Goal: Complete application form

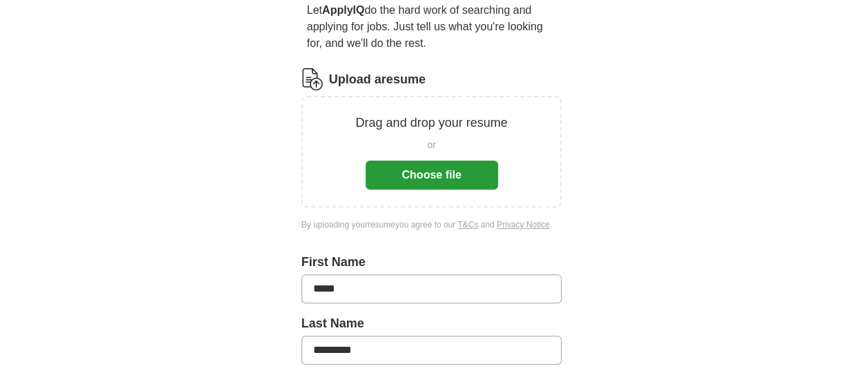
scroll to position [138, 0]
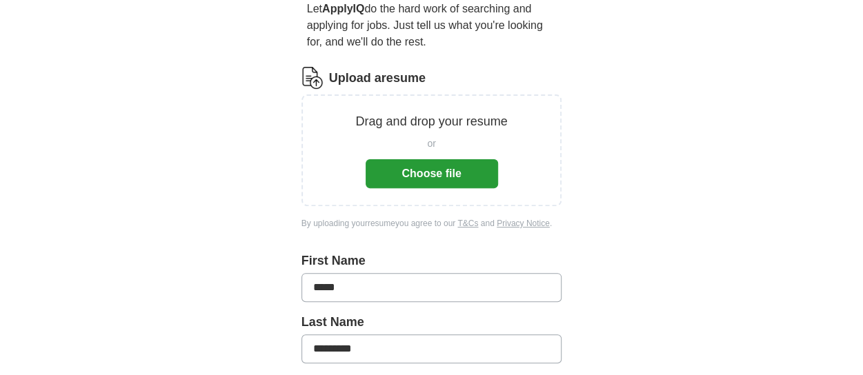
click at [439, 170] on button "Choose file" at bounding box center [432, 173] width 132 height 29
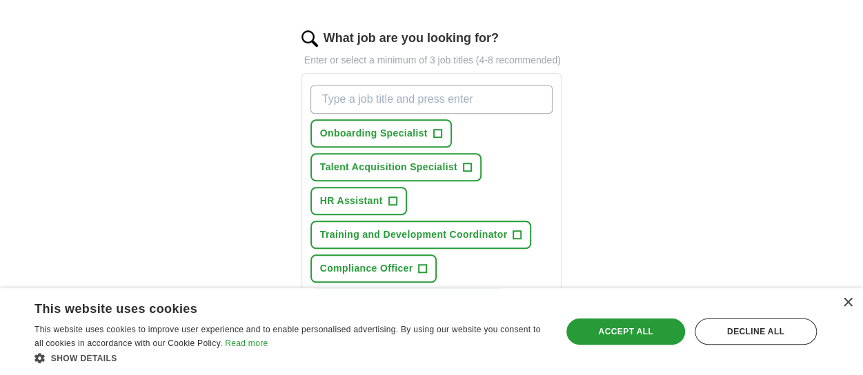
scroll to position [483, 0]
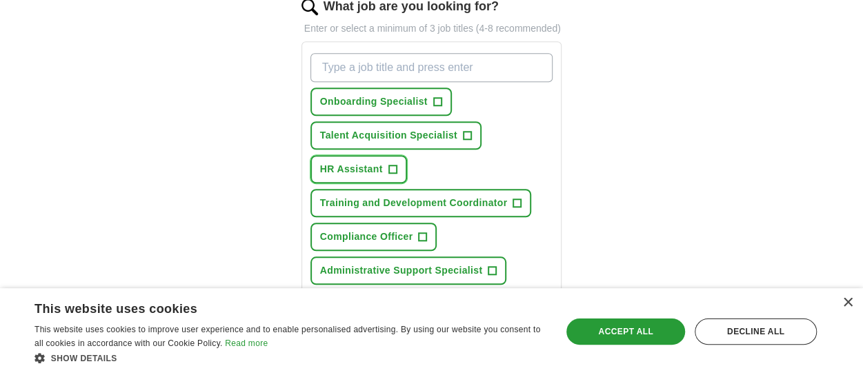
click at [391, 168] on span "+" at bounding box center [392, 169] width 8 height 11
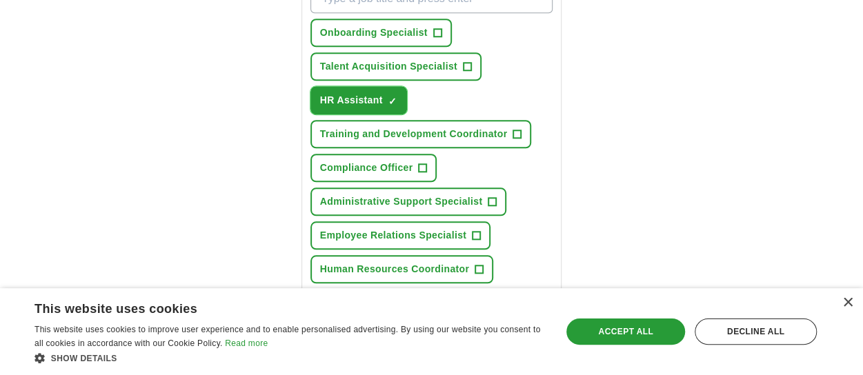
scroll to position [621, 0]
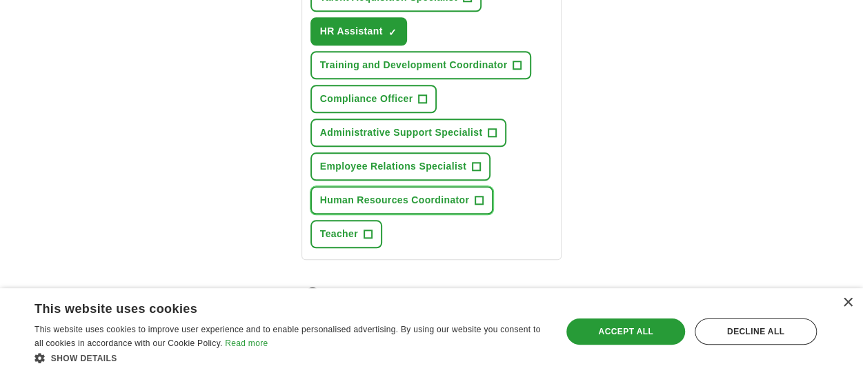
click at [469, 205] on button "Human Resources Coordinator +" at bounding box center [402, 200] width 183 height 28
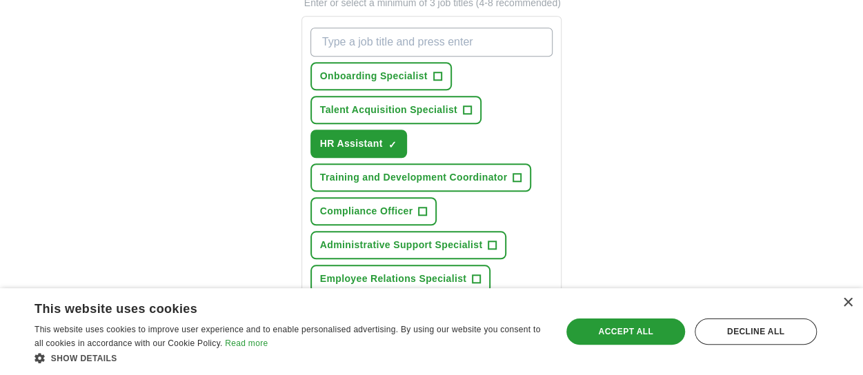
scroll to position [483, 0]
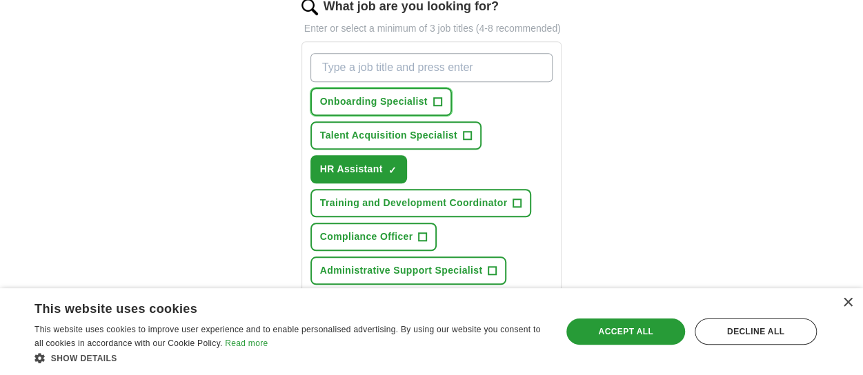
click at [437, 100] on span "+" at bounding box center [437, 102] width 8 height 11
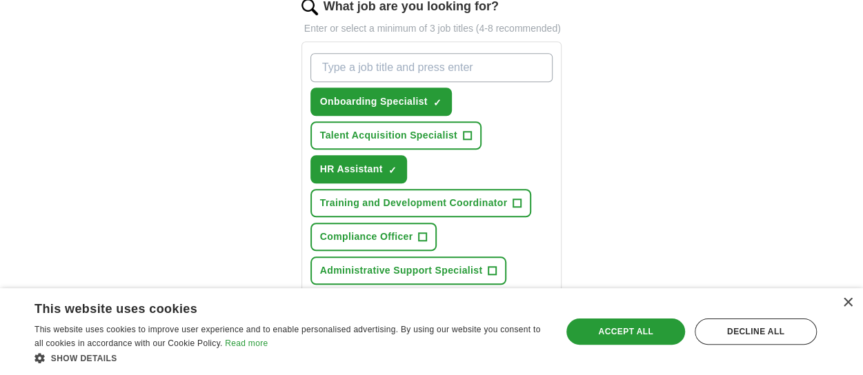
click at [424, 63] on input "What job are you looking for?" at bounding box center [432, 67] width 243 height 29
type input "payroll"
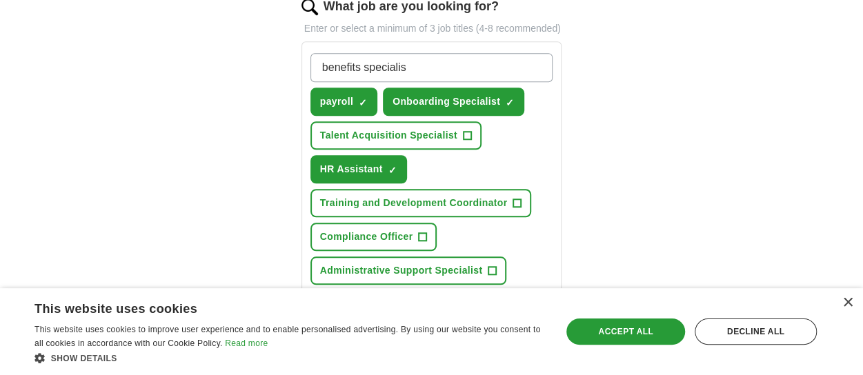
type input "benefits specialist"
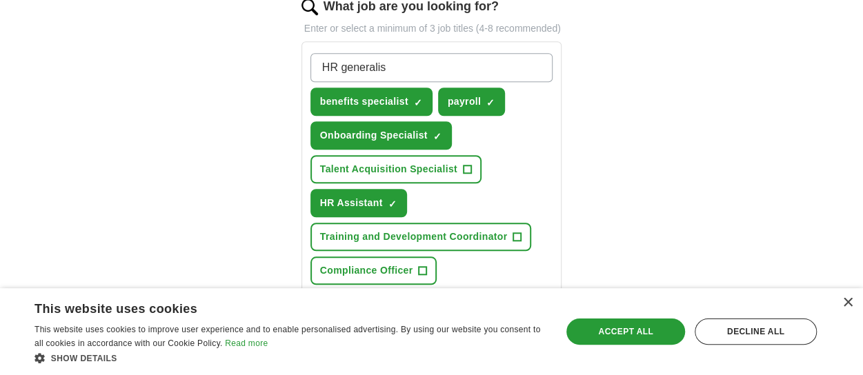
type input "HR generalist"
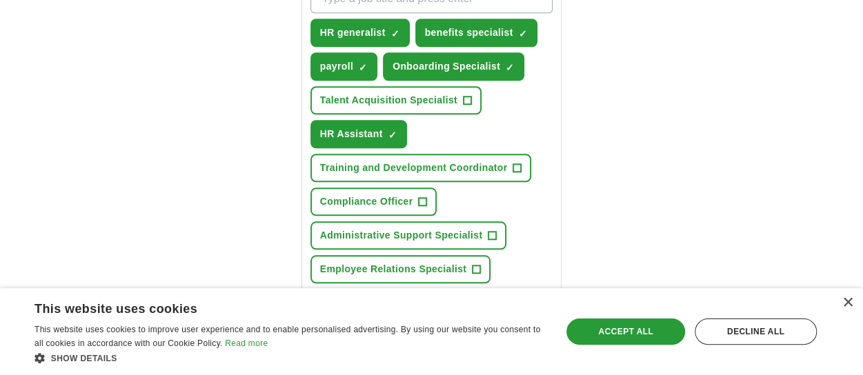
scroll to position [621, 0]
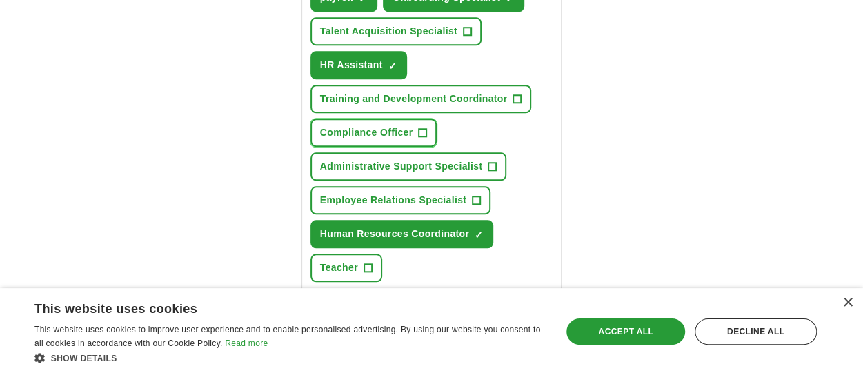
click at [388, 133] on span "Compliance Officer" at bounding box center [366, 133] width 93 height 14
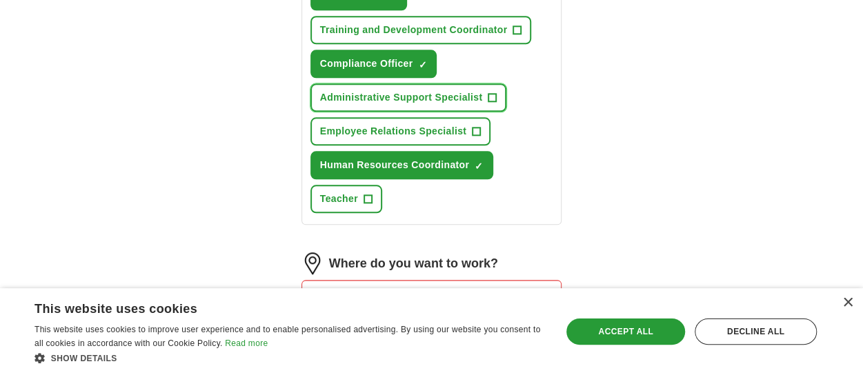
click at [345, 90] on span "Administrative Support Specialist" at bounding box center [401, 97] width 163 height 14
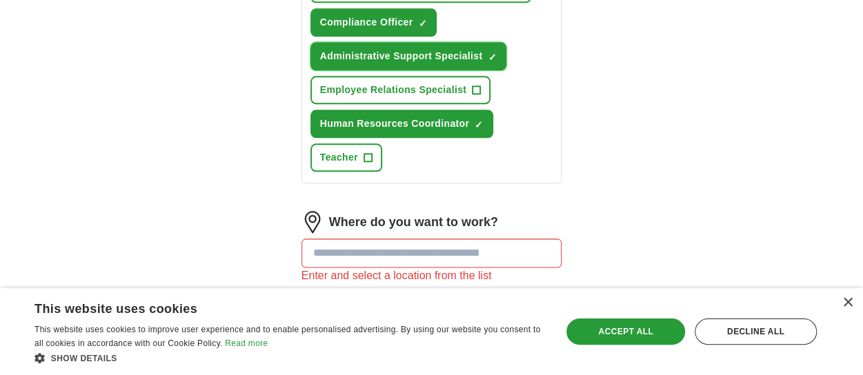
scroll to position [759, 0]
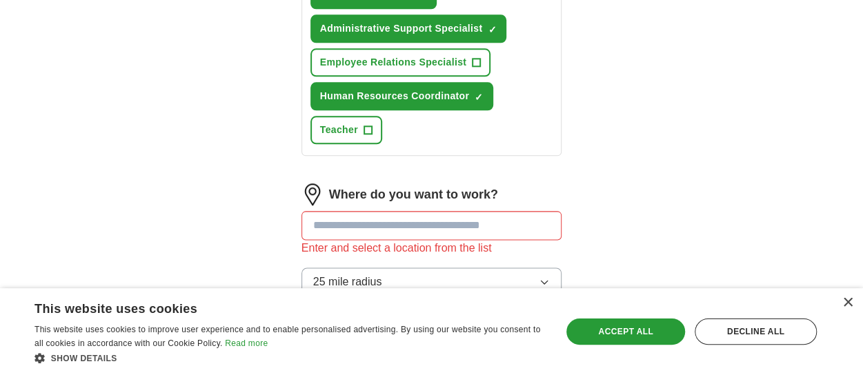
click at [375, 63] on span "Employee Relations Specialist" at bounding box center [393, 62] width 146 height 14
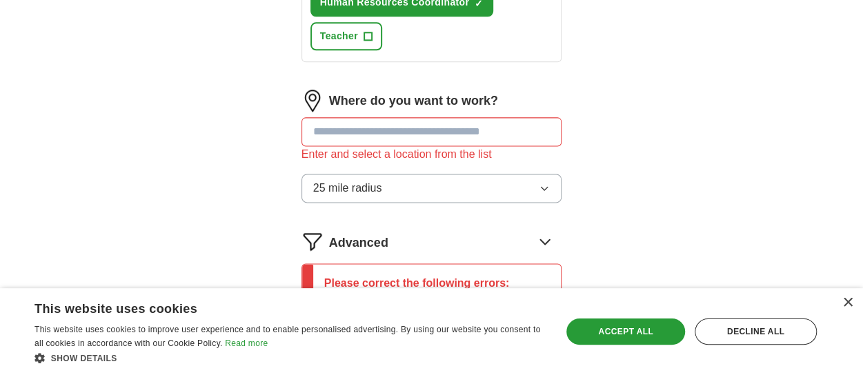
scroll to position [897, 0]
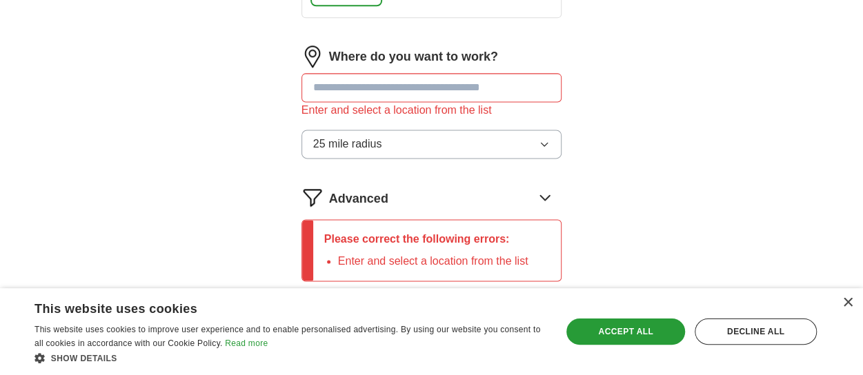
click at [335, 94] on input at bounding box center [432, 87] width 261 height 29
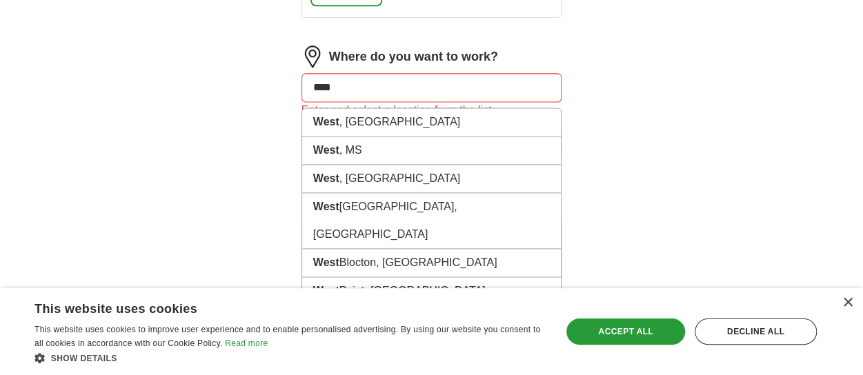
type input "*****"
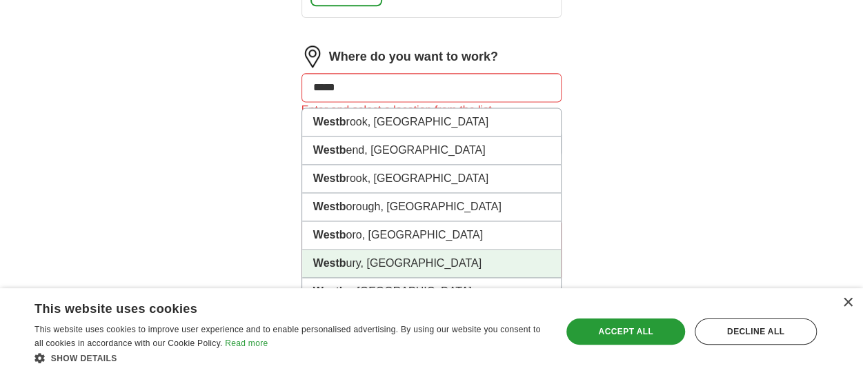
click at [360, 262] on li "Westb ury, [GEOGRAPHIC_DATA]" at bounding box center [431, 264] width 259 height 28
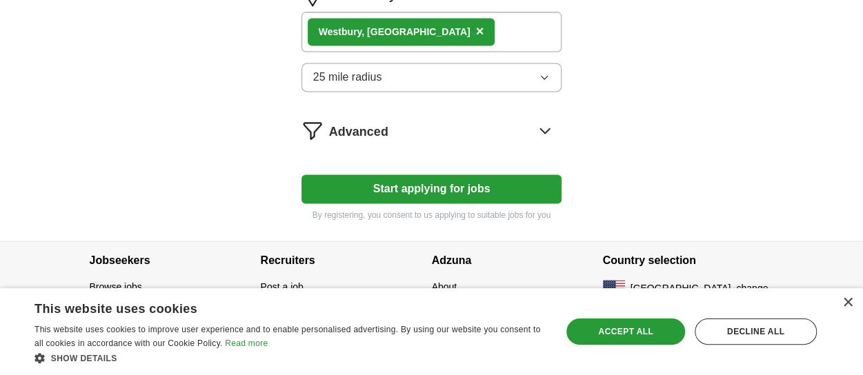
scroll to position [959, 0]
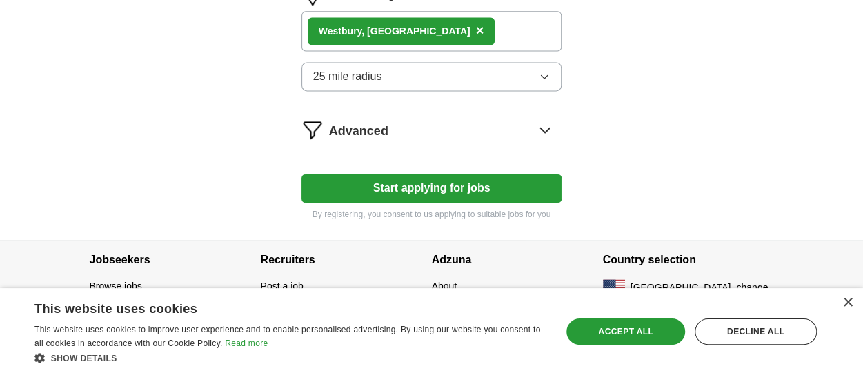
click at [432, 179] on button "Start applying for jobs" at bounding box center [432, 188] width 261 height 29
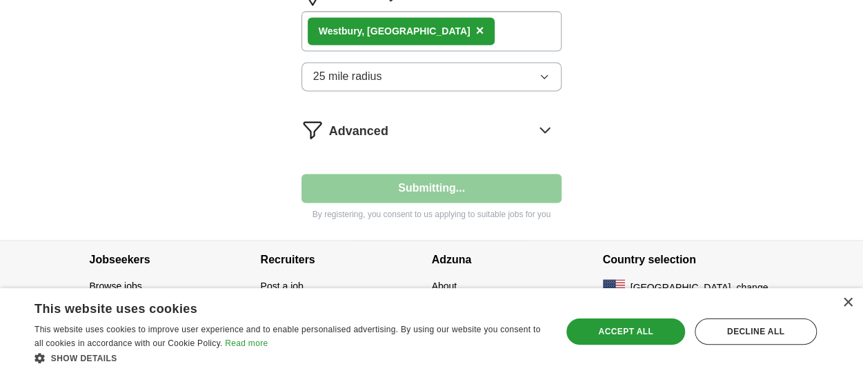
select select "**"
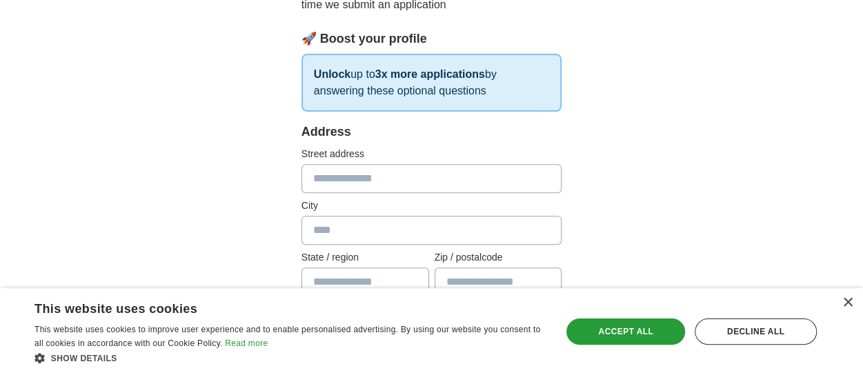
scroll to position [276, 0]
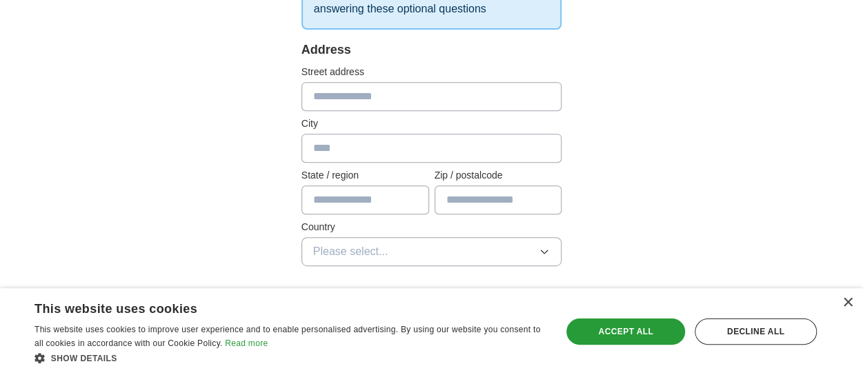
click at [364, 92] on input "text" at bounding box center [432, 96] width 261 height 29
type input "**********"
type input "********"
type input "**"
type input "*****"
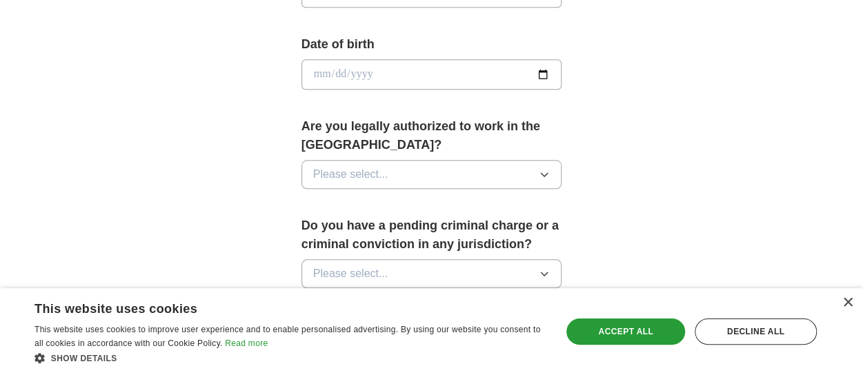
scroll to position [690, 0]
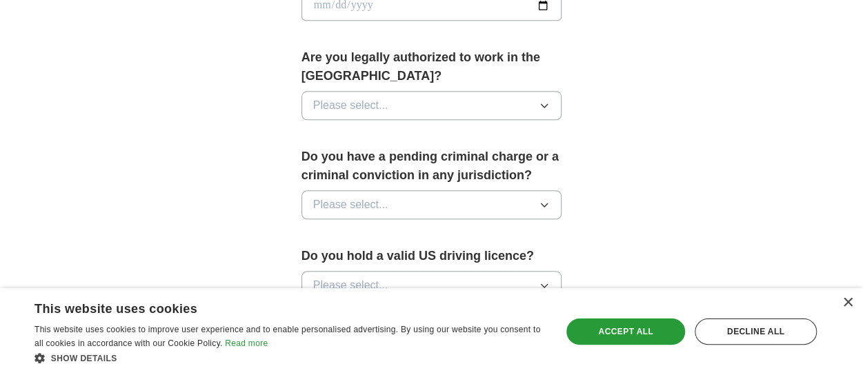
click at [386, 101] on span "Please select..." at bounding box center [350, 105] width 75 height 17
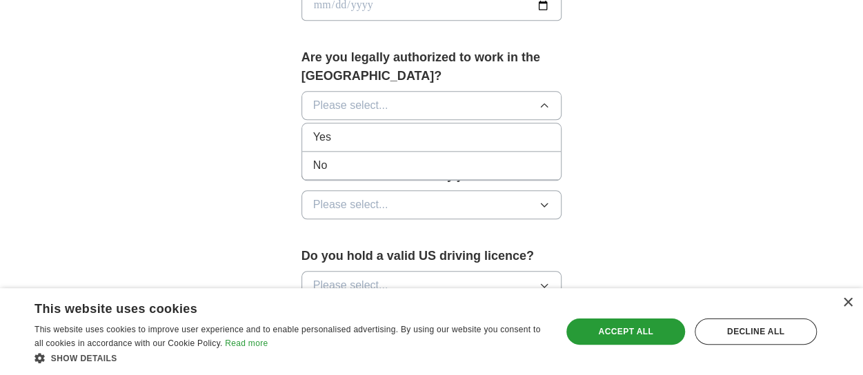
click at [376, 137] on div "Yes" at bounding box center [431, 137] width 237 height 17
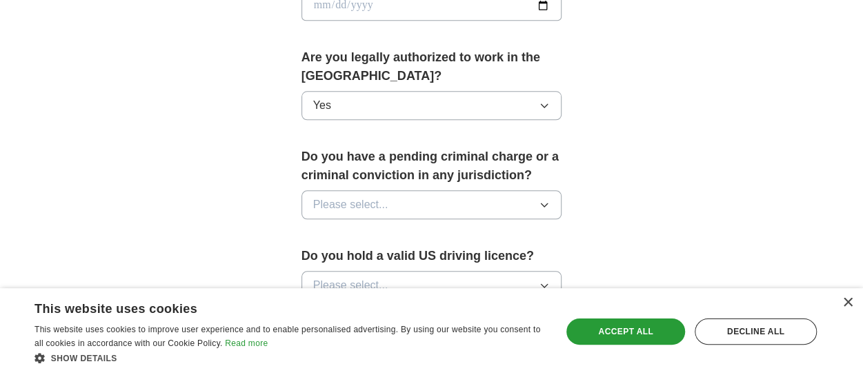
click at [376, 137] on form "**********" at bounding box center [432, 119] width 261 height 985
click at [380, 197] on span "Please select..." at bounding box center [350, 205] width 75 height 17
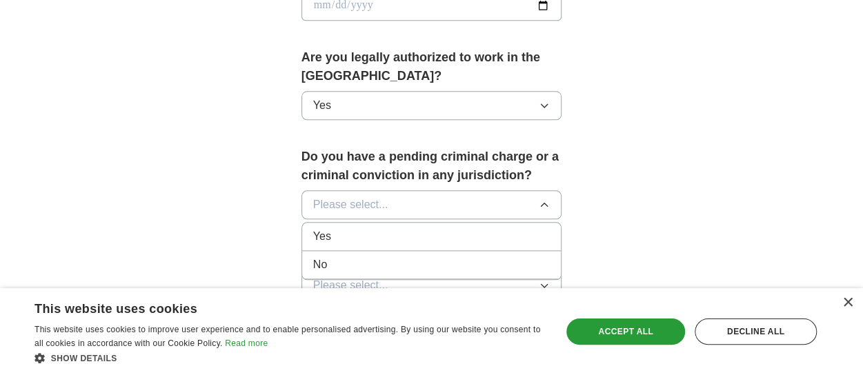
click at [339, 257] on div "No" at bounding box center [431, 265] width 237 height 17
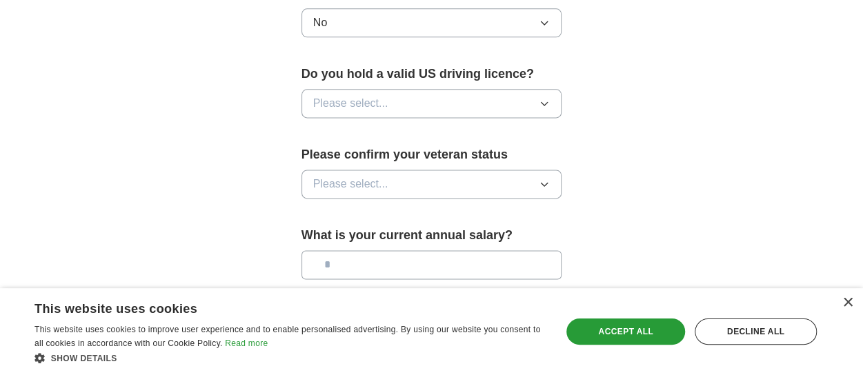
scroll to position [897, 0]
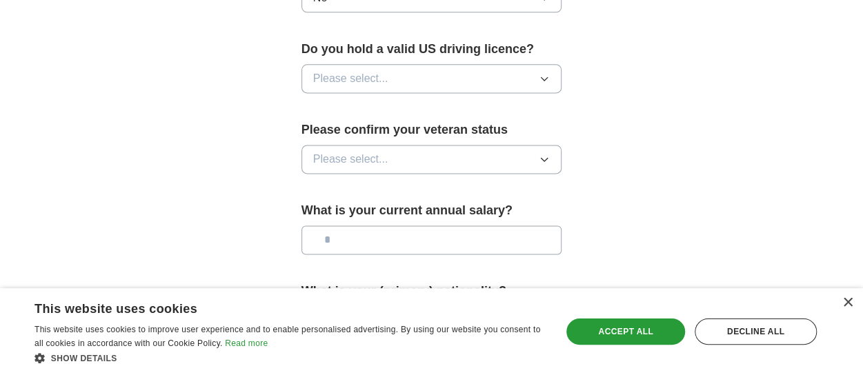
click at [384, 78] on span "Please select..." at bounding box center [350, 78] width 75 height 17
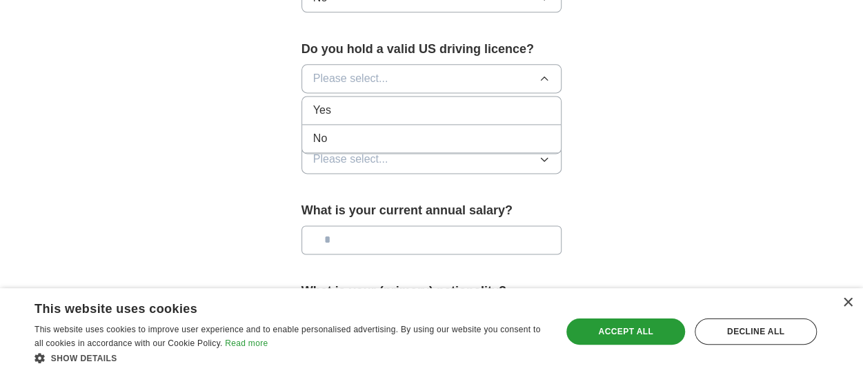
click at [378, 114] on div "Yes" at bounding box center [431, 110] width 237 height 17
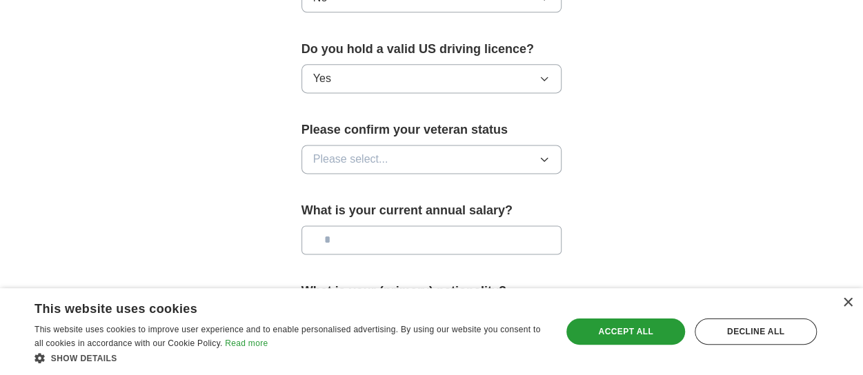
click at [391, 156] on button "Please select..." at bounding box center [432, 159] width 261 height 29
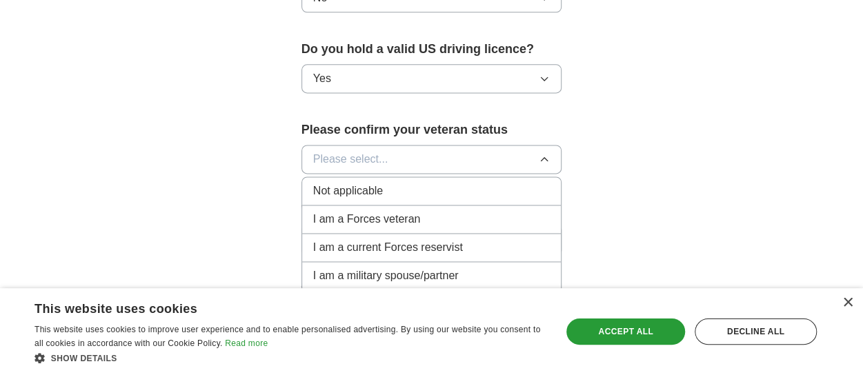
click at [393, 190] on div "Not applicable" at bounding box center [431, 191] width 237 height 17
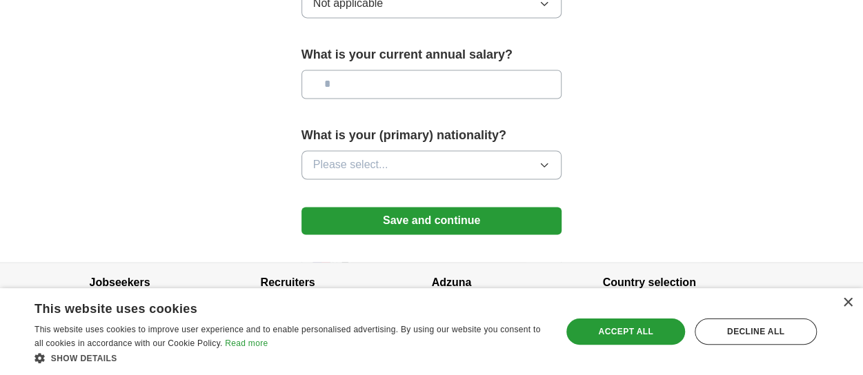
scroll to position [1074, 0]
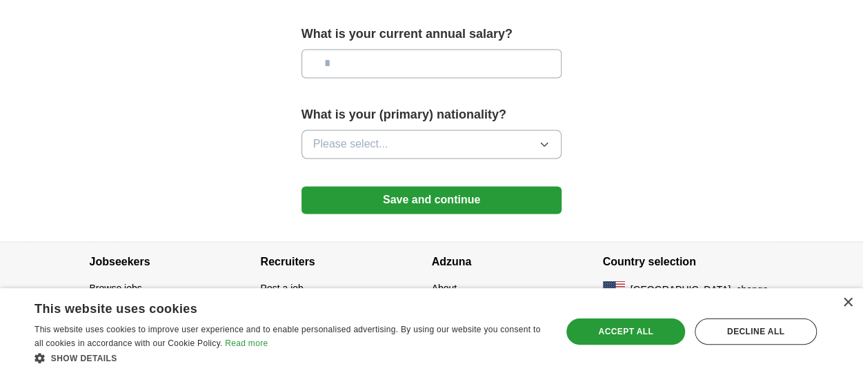
click at [374, 194] on button "Save and continue" at bounding box center [432, 200] width 261 height 28
